Goal: Information Seeking & Learning: Learn about a topic

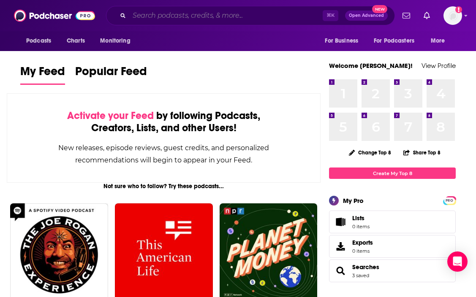
click at [240, 16] on input "Search podcasts, credits, & more..." at bounding box center [225, 16] width 193 height 14
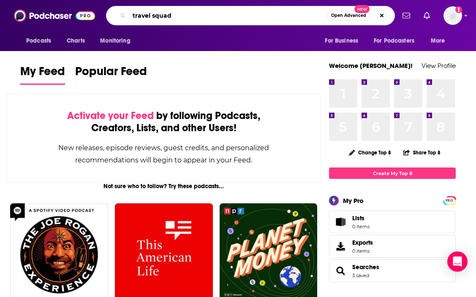
type input "travel squad"
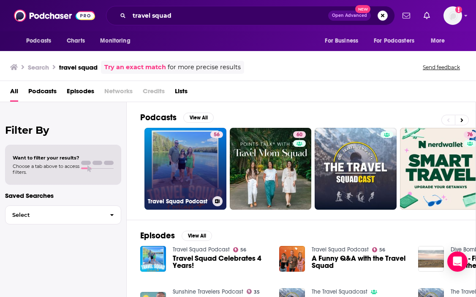
click at [180, 178] on link "56 Travel Squad Podcast" at bounding box center [185, 169] width 82 height 82
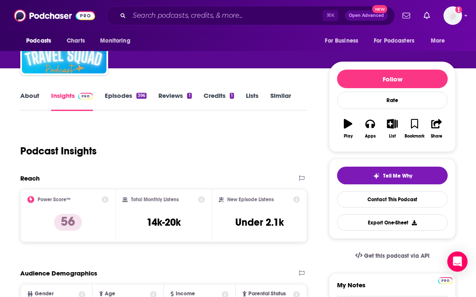
scroll to position [71, 0]
